Goal: Information Seeking & Learning: Learn about a topic

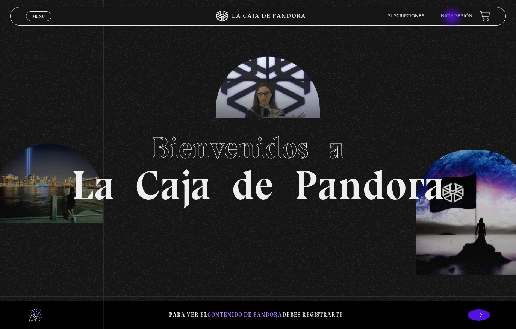
click at [453, 18] on link "Inicie sesión" at bounding box center [455, 16] width 33 height 5
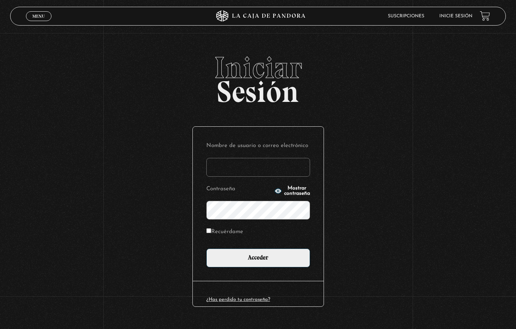
type input "[EMAIL_ADDRESS][DOMAIN_NAME]"
click at [265, 262] on input "Acceder" at bounding box center [258, 257] width 104 height 19
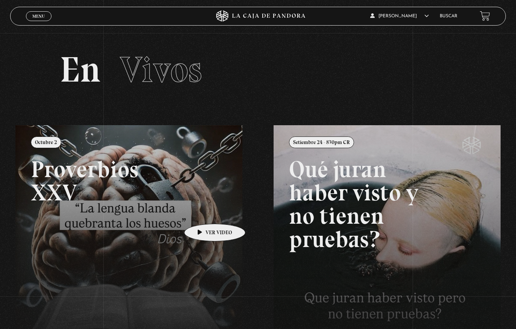
click at [203, 213] on link at bounding box center [273, 289] width 516 height 329
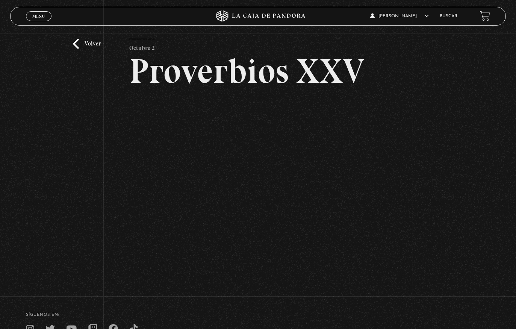
scroll to position [24, 0]
